Goal: Register for event/course

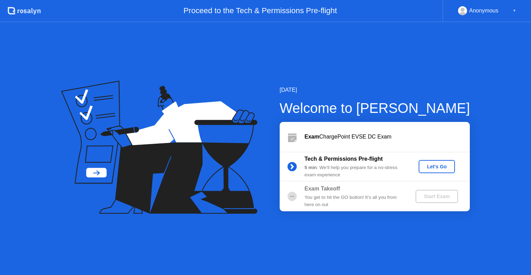
click at [429, 164] on div "Let's Go" at bounding box center [437, 167] width 31 height 6
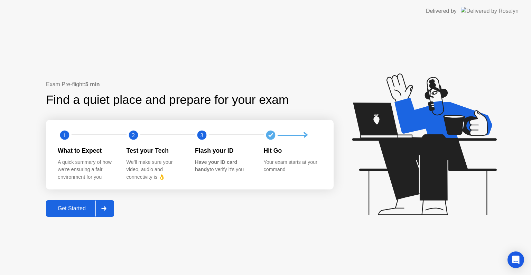
click at [67, 208] on div "Get Started" at bounding box center [71, 208] width 47 height 6
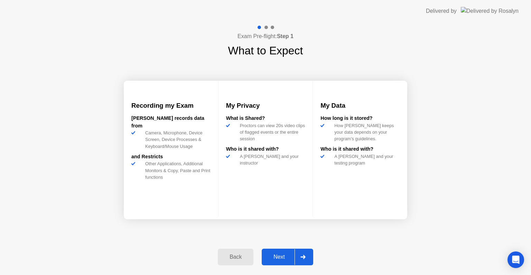
click at [271, 255] on div "Next" at bounding box center [279, 257] width 31 height 6
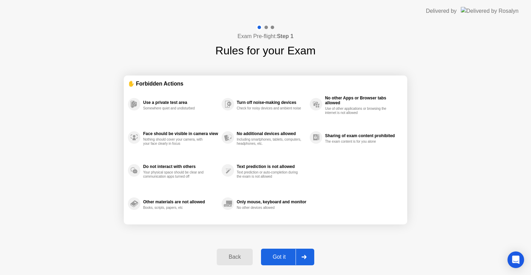
click at [271, 255] on div "Got it" at bounding box center [279, 257] width 33 height 6
select select "**********"
select select "*******"
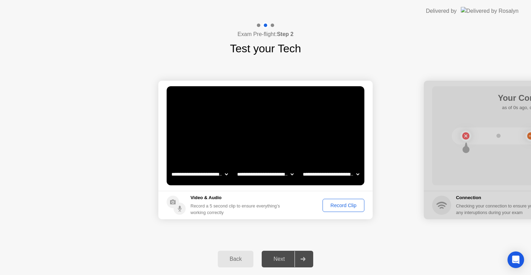
click at [346, 206] on div "Record Clip" at bounding box center [343, 205] width 37 height 6
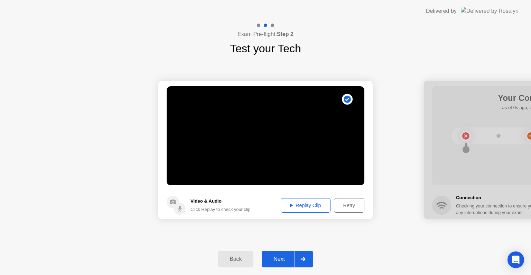
click at [277, 258] on div "Next" at bounding box center [279, 259] width 31 height 6
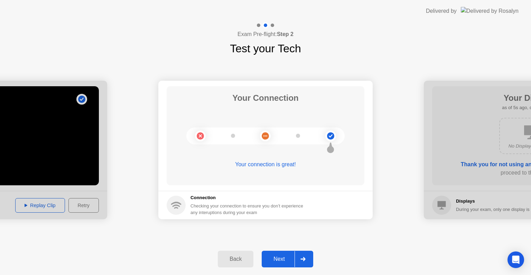
click at [277, 258] on div "Next" at bounding box center [279, 259] width 31 height 6
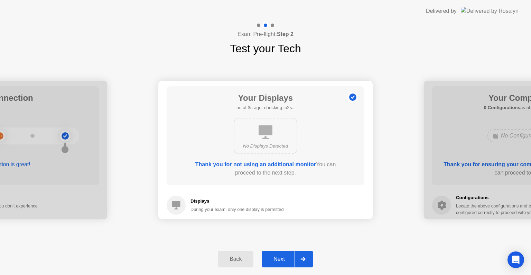
click at [277, 258] on div "Next" at bounding box center [279, 259] width 31 height 6
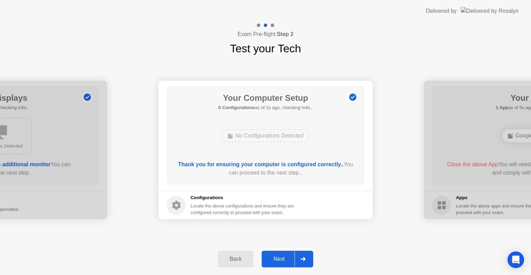
click at [277, 258] on div "Next" at bounding box center [279, 259] width 31 height 6
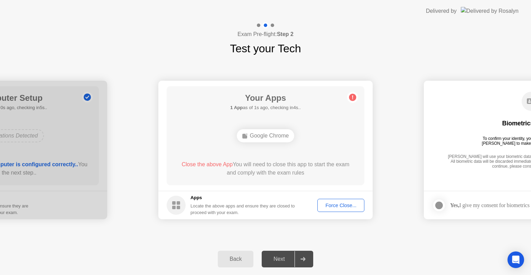
click at [340, 205] on div "Force Close..." at bounding box center [341, 205] width 42 height 6
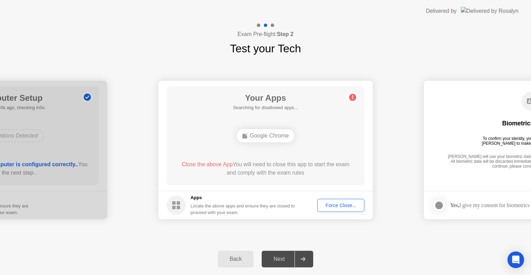
click at [338, 204] on div "Force Close..." at bounding box center [341, 205] width 42 height 6
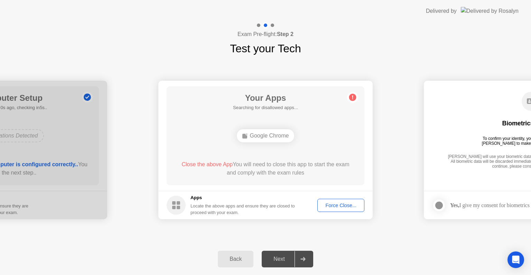
click at [341, 205] on div "Force Close..." at bounding box center [341, 205] width 42 height 6
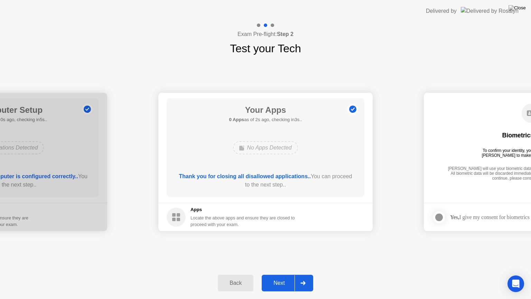
click at [276, 274] on button "Next" at bounding box center [288, 283] width 52 height 17
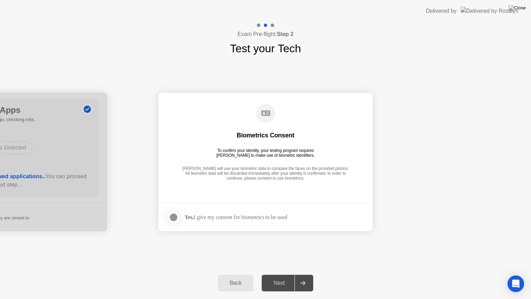
click at [171, 216] on div at bounding box center [173, 217] width 8 height 8
click at [276, 274] on div "Next" at bounding box center [279, 283] width 31 height 6
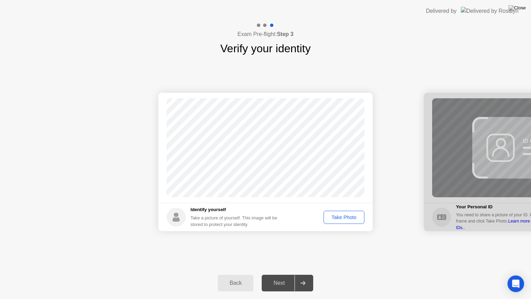
click at [347, 217] on div "Take Photo" at bounding box center [344, 217] width 36 height 6
click at [284, 274] on div "Next" at bounding box center [279, 283] width 31 height 6
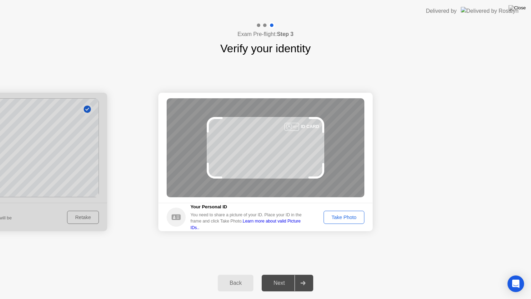
click at [350, 218] on div "Take Photo" at bounding box center [344, 217] width 36 height 6
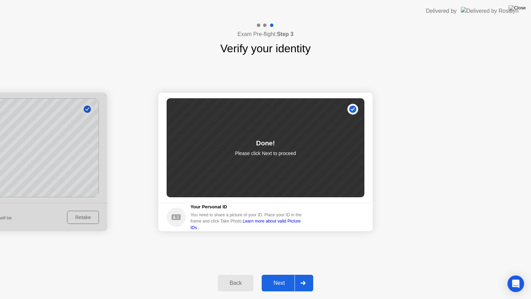
click at [280, 274] on div "Next" at bounding box center [279, 283] width 31 height 6
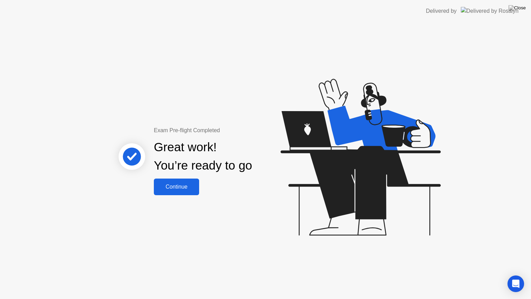
click at [187, 186] on div "Continue" at bounding box center [176, 187] width 41 height 6
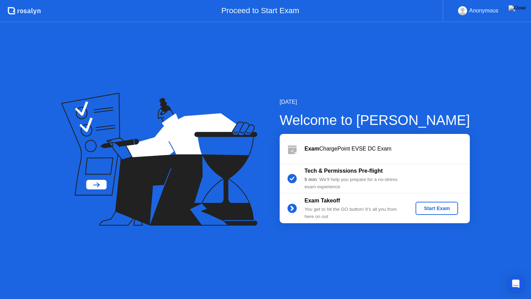
click at [434, 207] on div "Start Exam" at bounding box center [436, 208] width 37 height 6
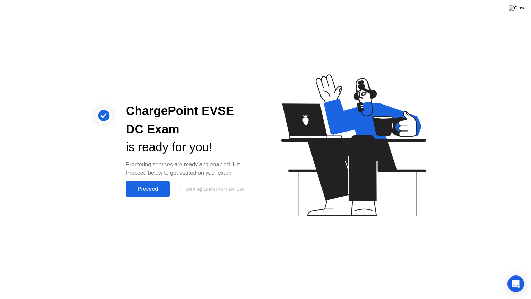
click at [151, 186] on div "Proceed" at bounding box center [148, 189] width 40 height 6
